Goal: Information Seeking & Learning: Learn about a topic

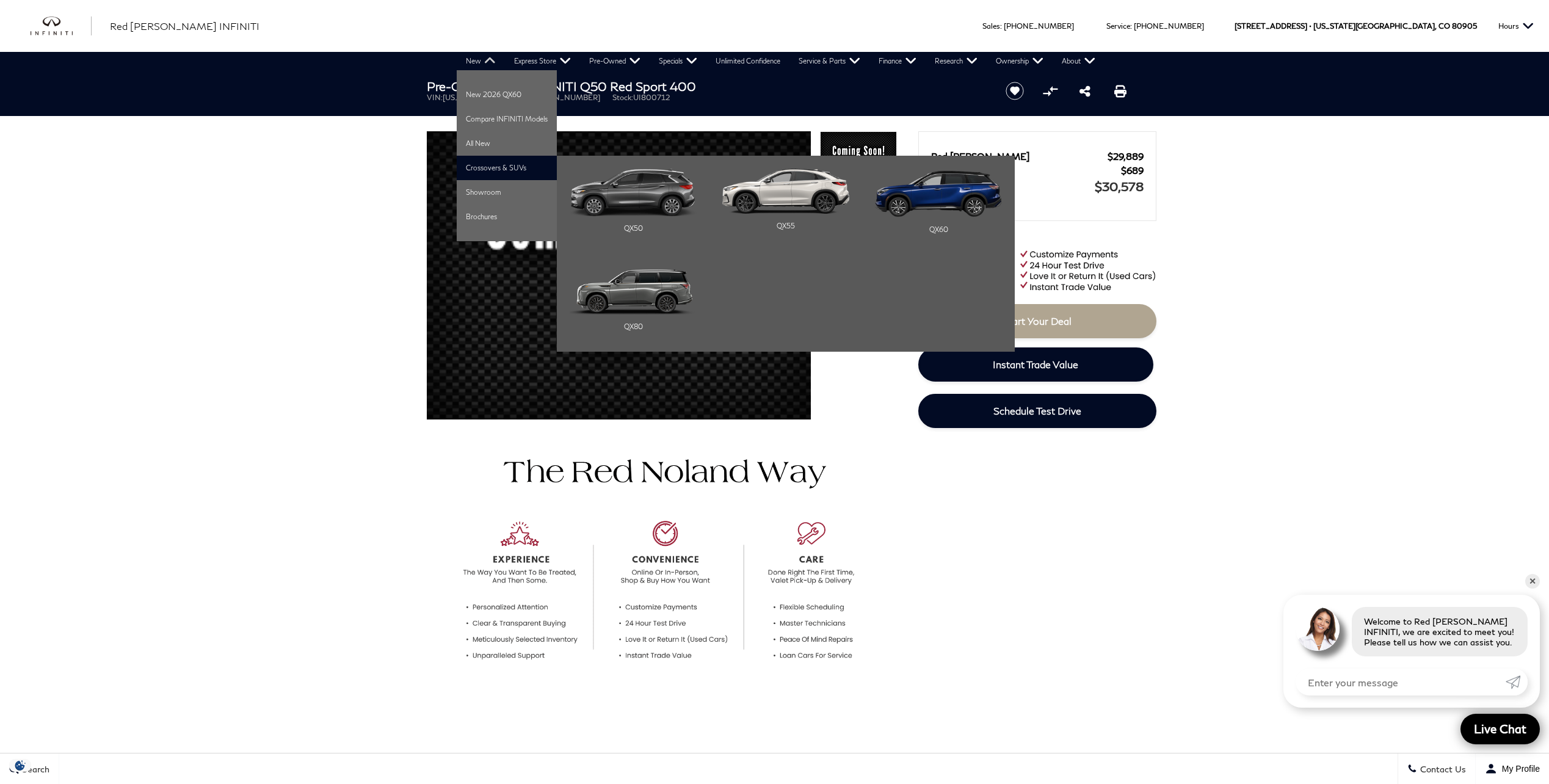
click at [469, 165] on li "Crossovers & SUVs QX50 QX55 QX60" at bounding box center [507, 167] width 100 height 24
click at [782, 231] on div "QX55" at bounding box center [786, 225] width 127 height 24
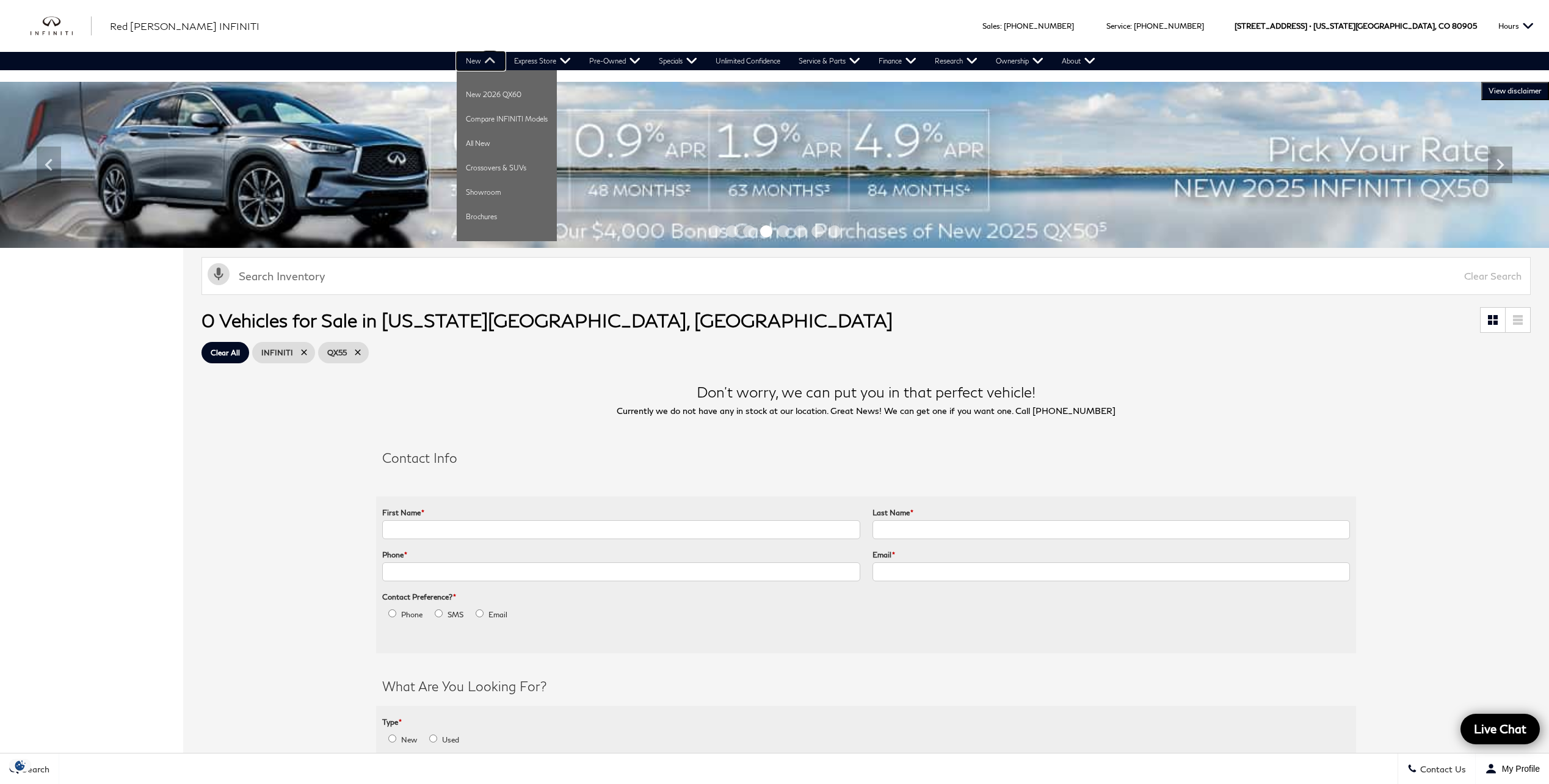
click at [484, 59] on link "New" at bounding box center [481, 60] width 49 height 18
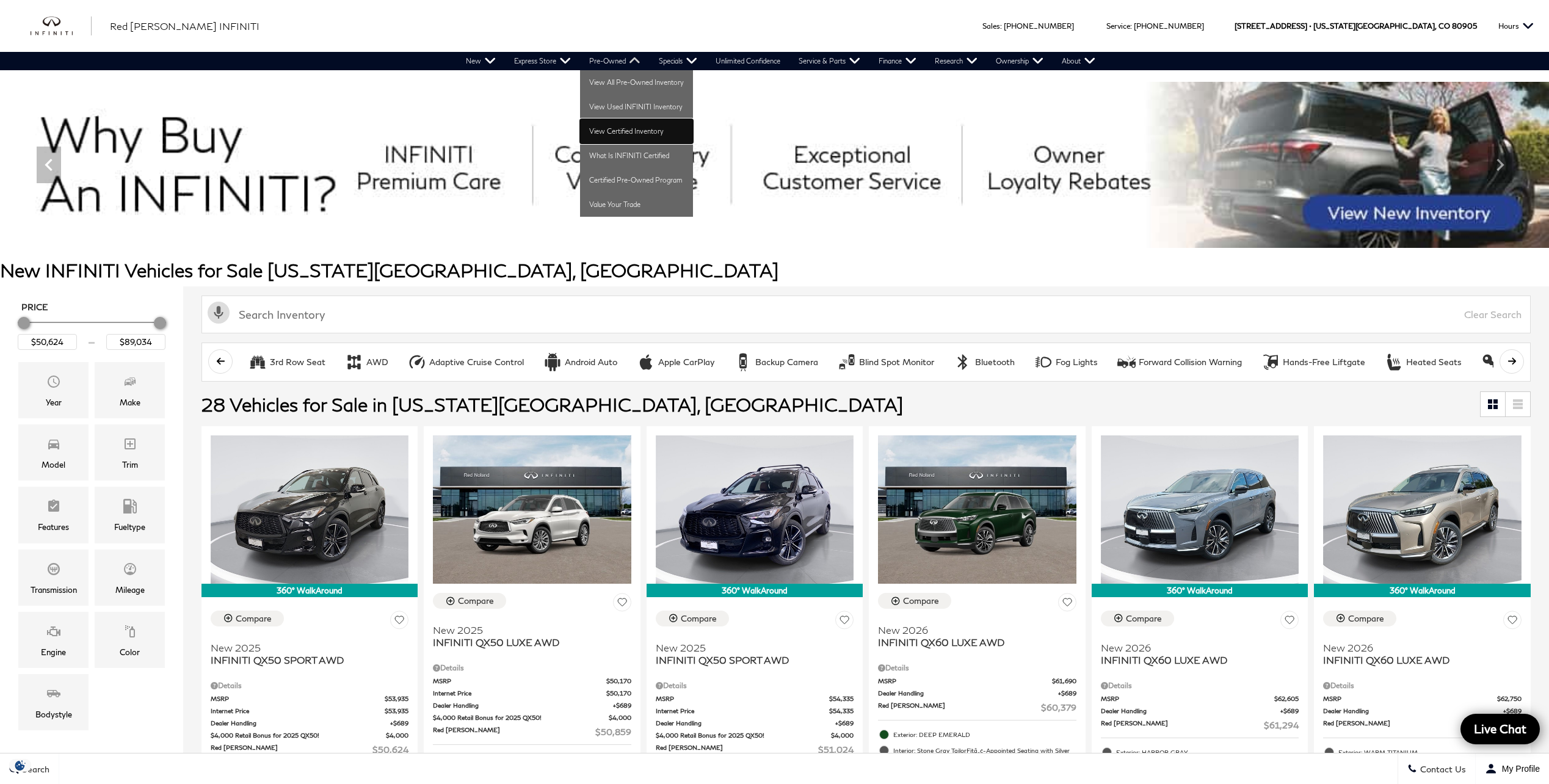
click at [593, 127] on link "View Certified Inventory" at bounding box center [636, 131] width 113 height 24
